Goal: Task Accomplishment & Management: Manage account settings

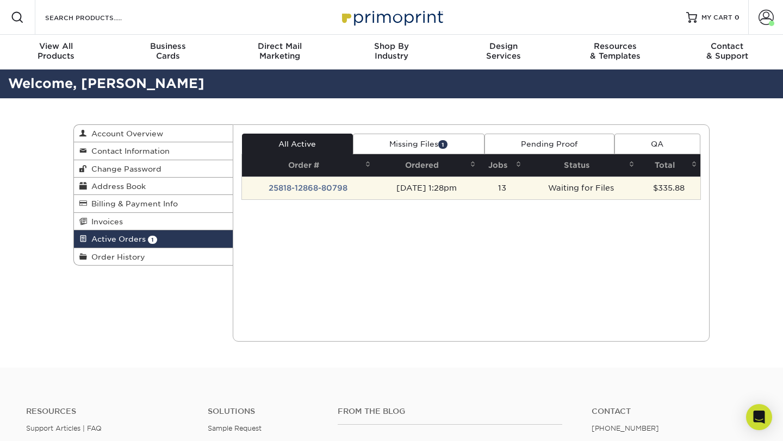
click at [503, 189] on td "13" at bounding box center [502, 188] width 46 height 23
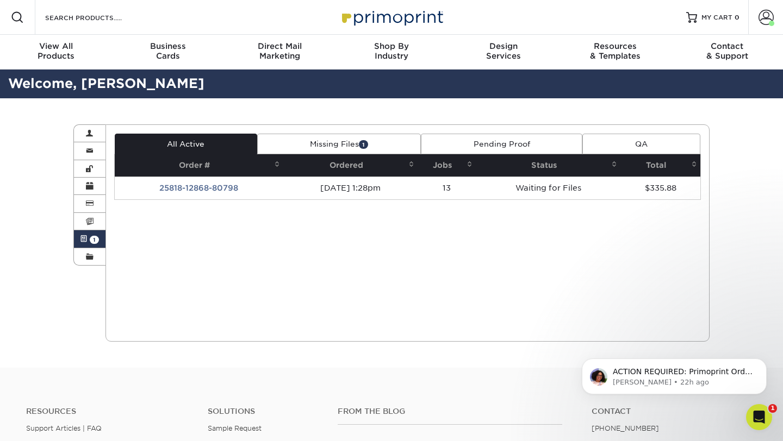
click at [355, 142] on link "Missing Files 1" at bounding box center [339, 144] width 164 height 21
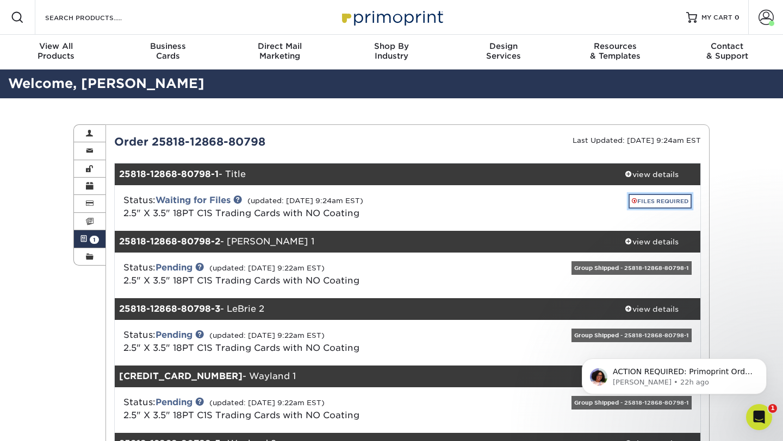
click at [665, 201] on link "FILES REQUIRED" at bounding box center [659, 201] width 63 height 15
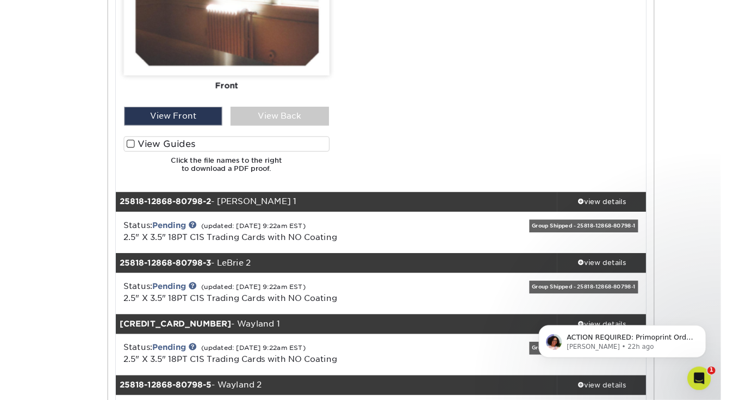
scroll to position [737, 0]
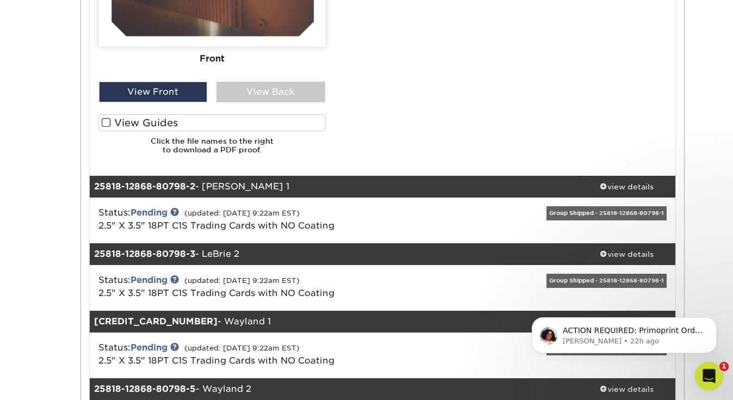
click at [714, 371] on icon "Open Intercom Messenger" at bounding box center [707, 374] width 18 height 18
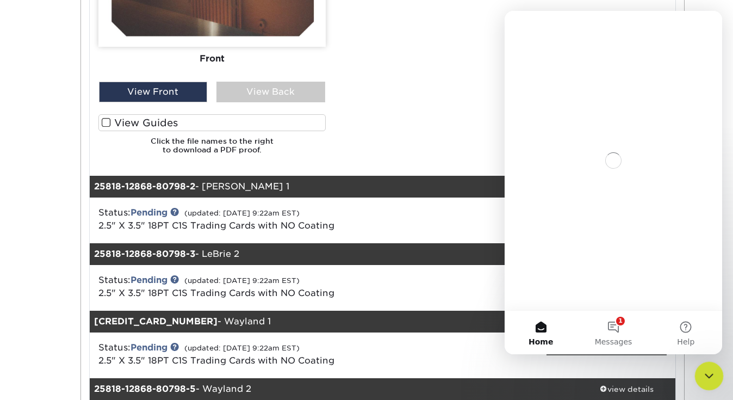
scroll to position [0, 0]
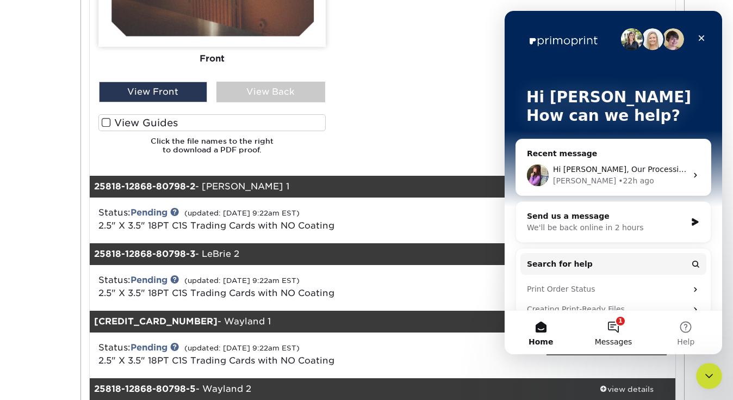
click at [610, 328] on button "1 Messages" at bounding box center [613, 331] width 72 height 43
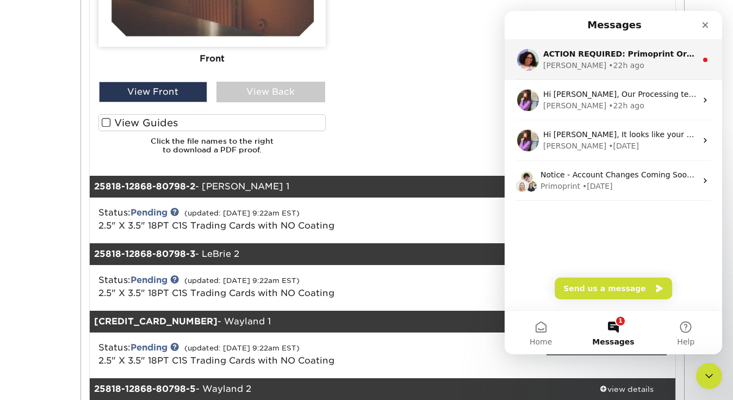
click at [607, 62] on div "[PERSON_NAME] • 22h ago" at bounding box center [619, 65] width 153 height 11
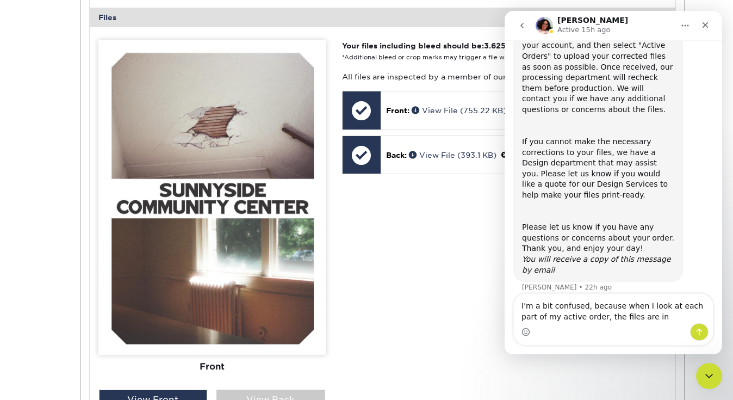
scroll to position [431, 0]
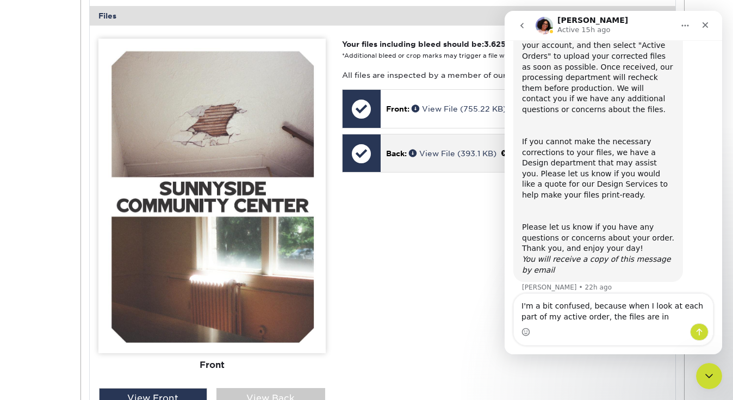
click at [420, 160] on div "Back: View File (393.1 KB)" at bounding box center [522, 153] width 285 height 38
click at [410, 155] on span at bounding box center [414, 153] width 10 height 8
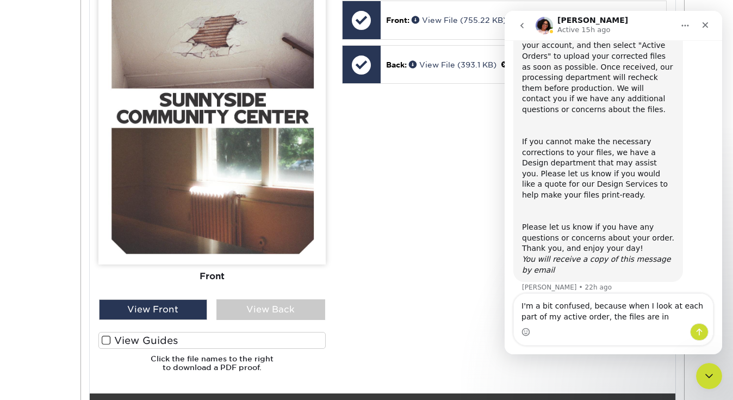
scroll to position [523, 0]
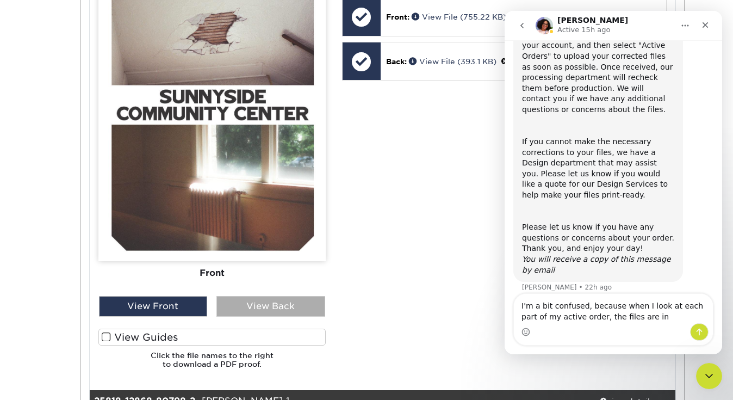
click at [279, 312] on div "View Back" at bounding box center [270, 306] width 109 height 21
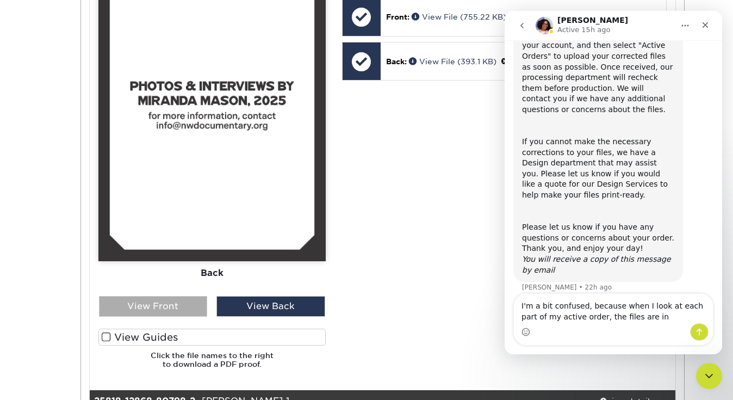
click at [182, 307] on div "View Front" at bounding box center [153, 306] width 109 height 21
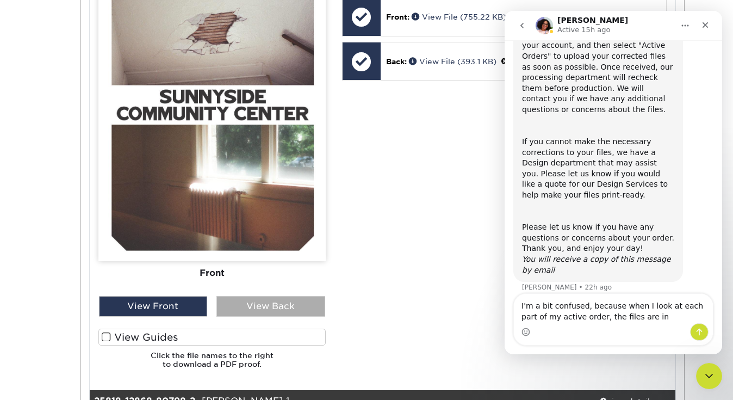
click at [244, 307] on div "View Back" at bounding box center [270, 306] width 109 height 21
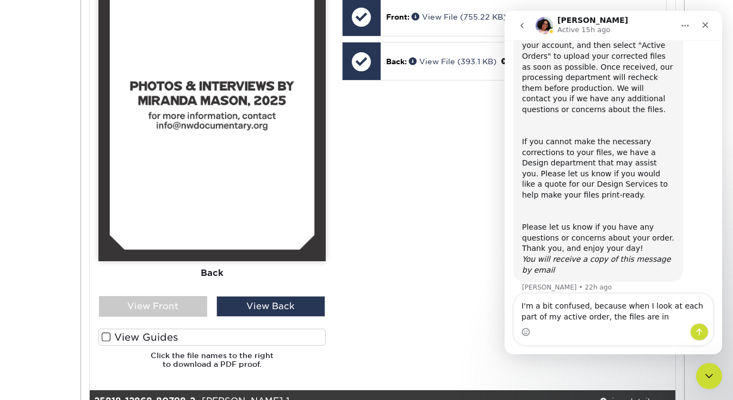
click at [108, 336] on span at bounding box center [106, 337] width 9 height 10
click at [0, 0] on input "View Guides" at bounding box center [0, 0] width 0 height 0
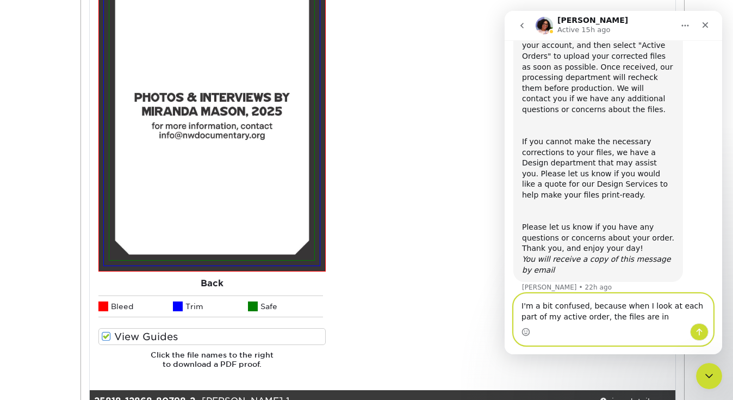
click at [646, 316] on textarea "I'm a bit confused, because when I look at each part of my active order, the fi…" at bounding box center [613, 308] width 199 height 29
type textarea "I'm a bit confused, because when I look at each part of my active order, the fi…"
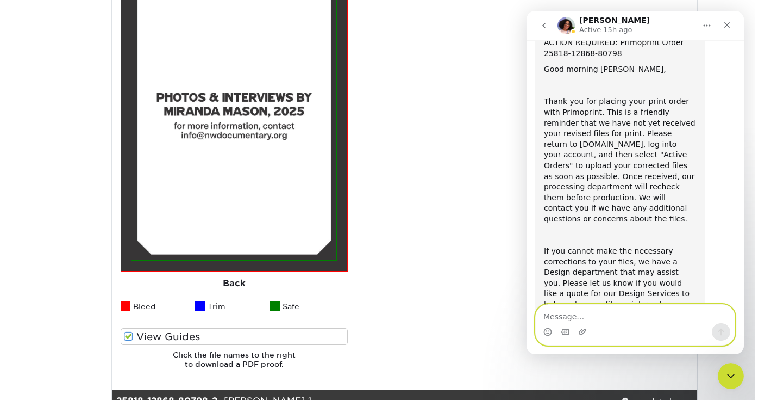
scroll to position [0, 0]
